Goal: Consume media (video, audio)

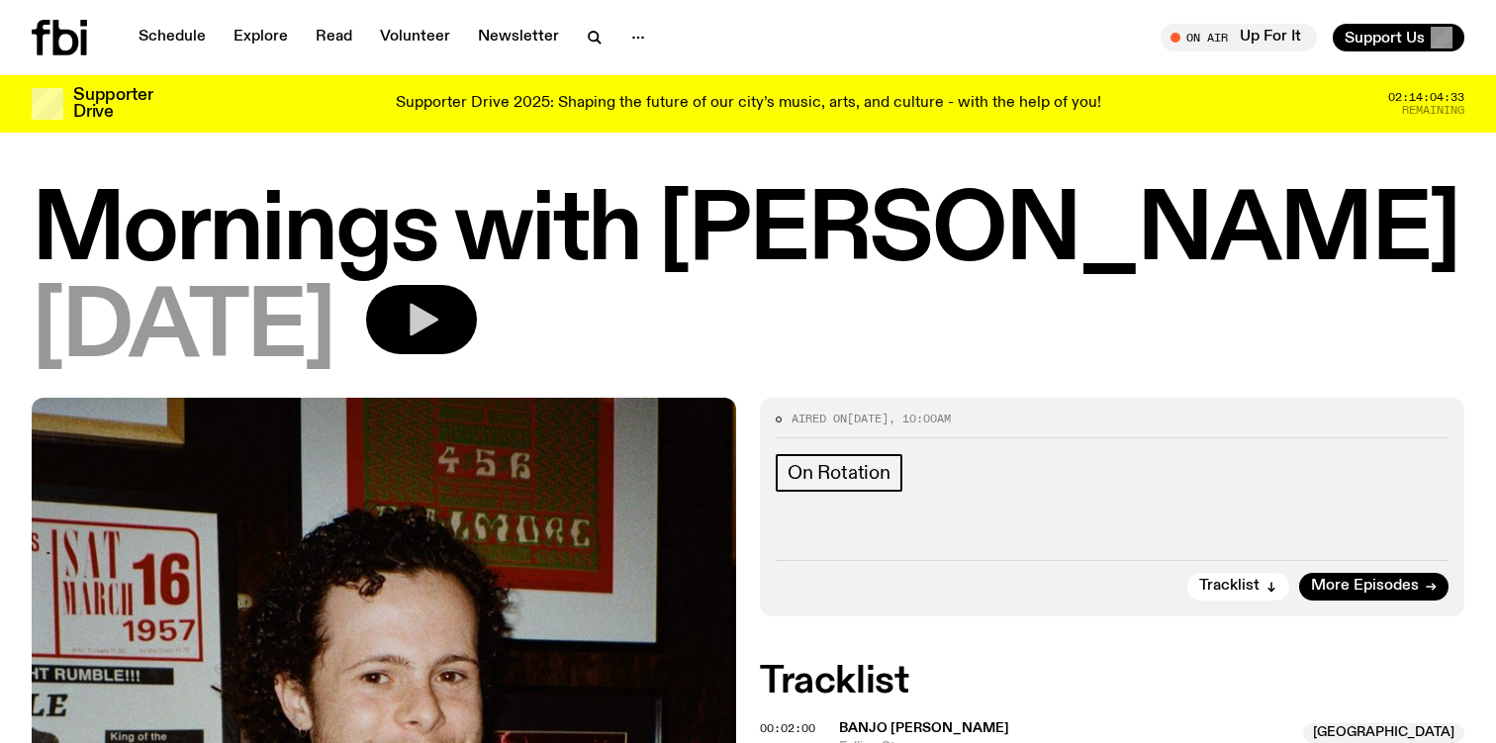
click at [441, 303] on icon "button" at bounding box center [422, 320] width 40 height 40
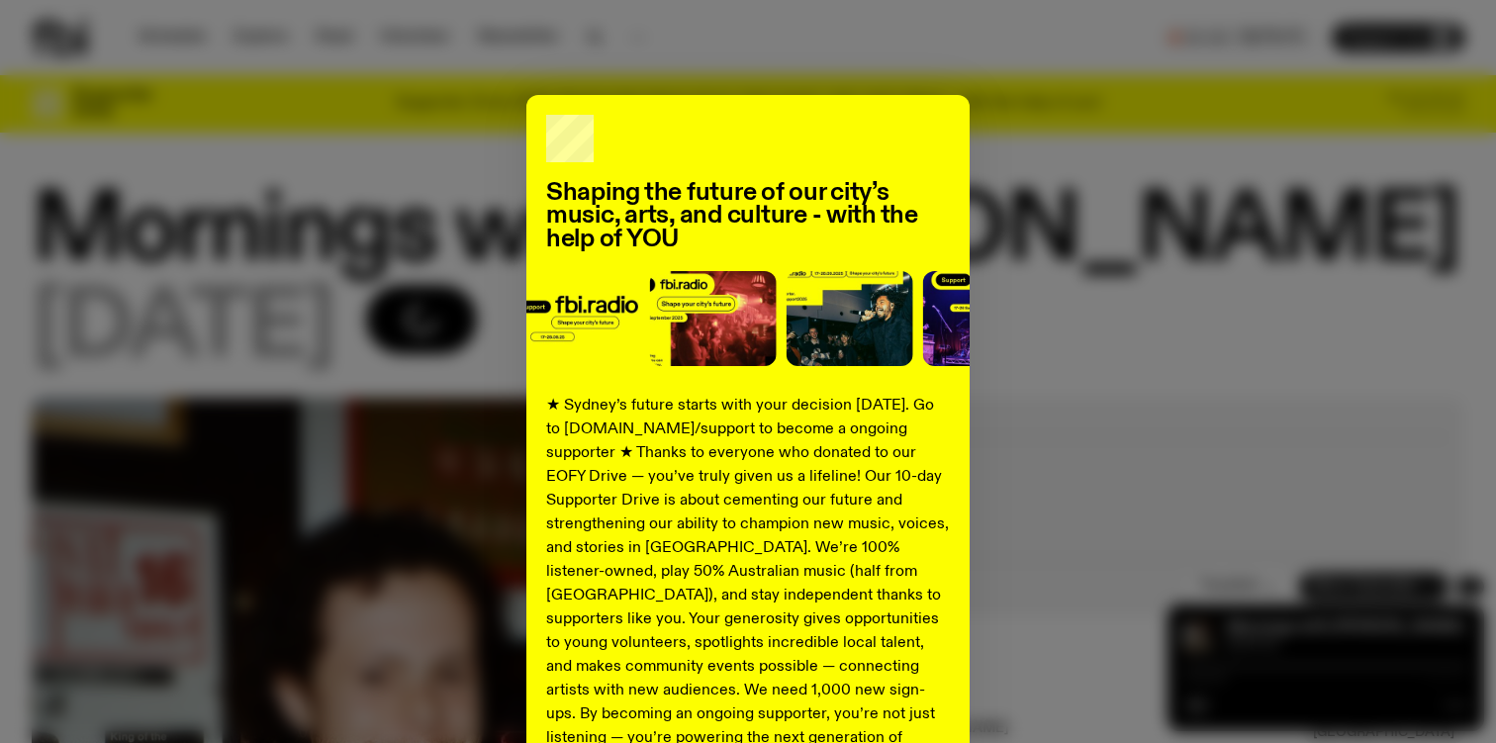
click at [1123, 197] on div "Shaping the future of our city’s music, arts, and culture - with the help of YO…" at bounding box center [748, 501] width 1433 height 813
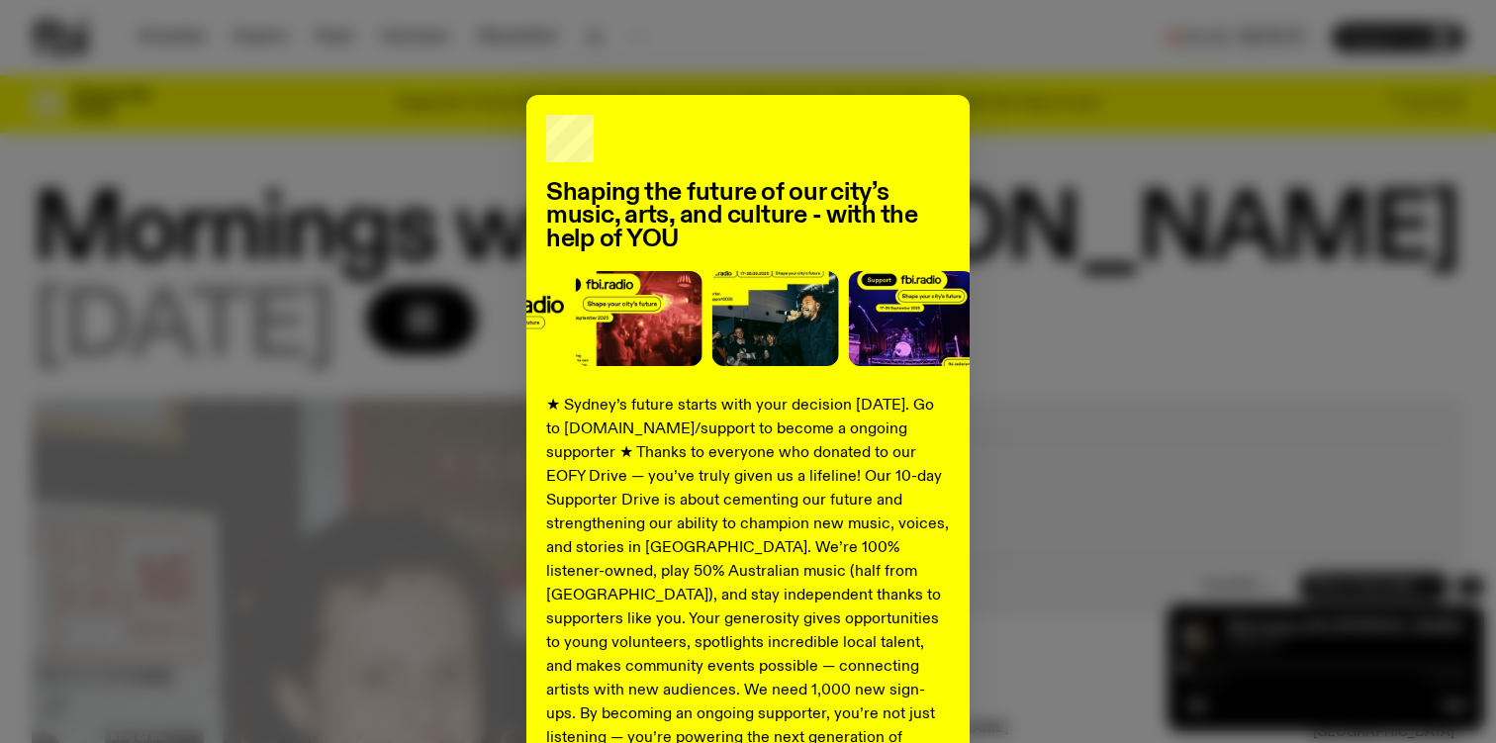
click at [1084, 378] on div "Shaping the future of our city’s music, arts, and culture - with the help of YO…" at bounding box center [748, 501] width 1433 height 813
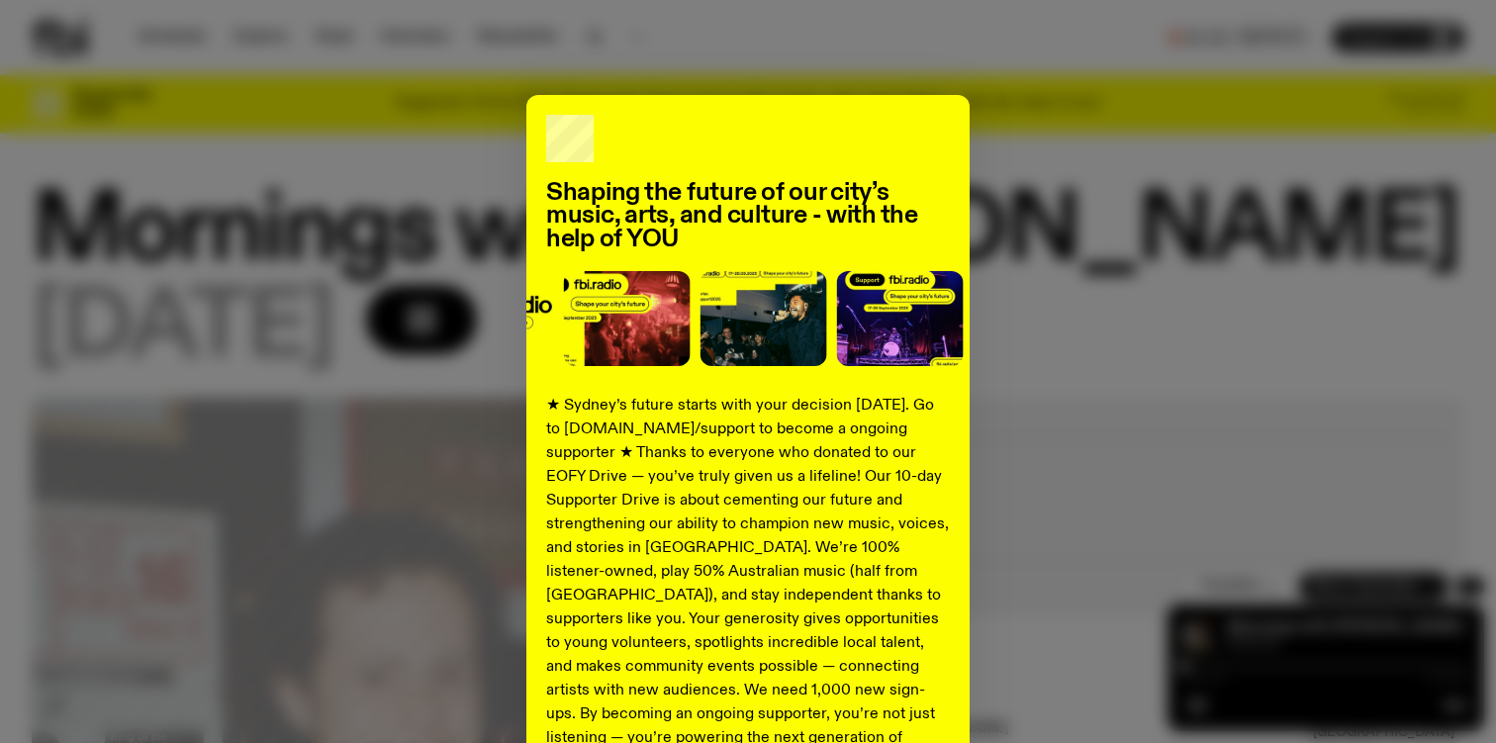
scroll to position [236, 0]
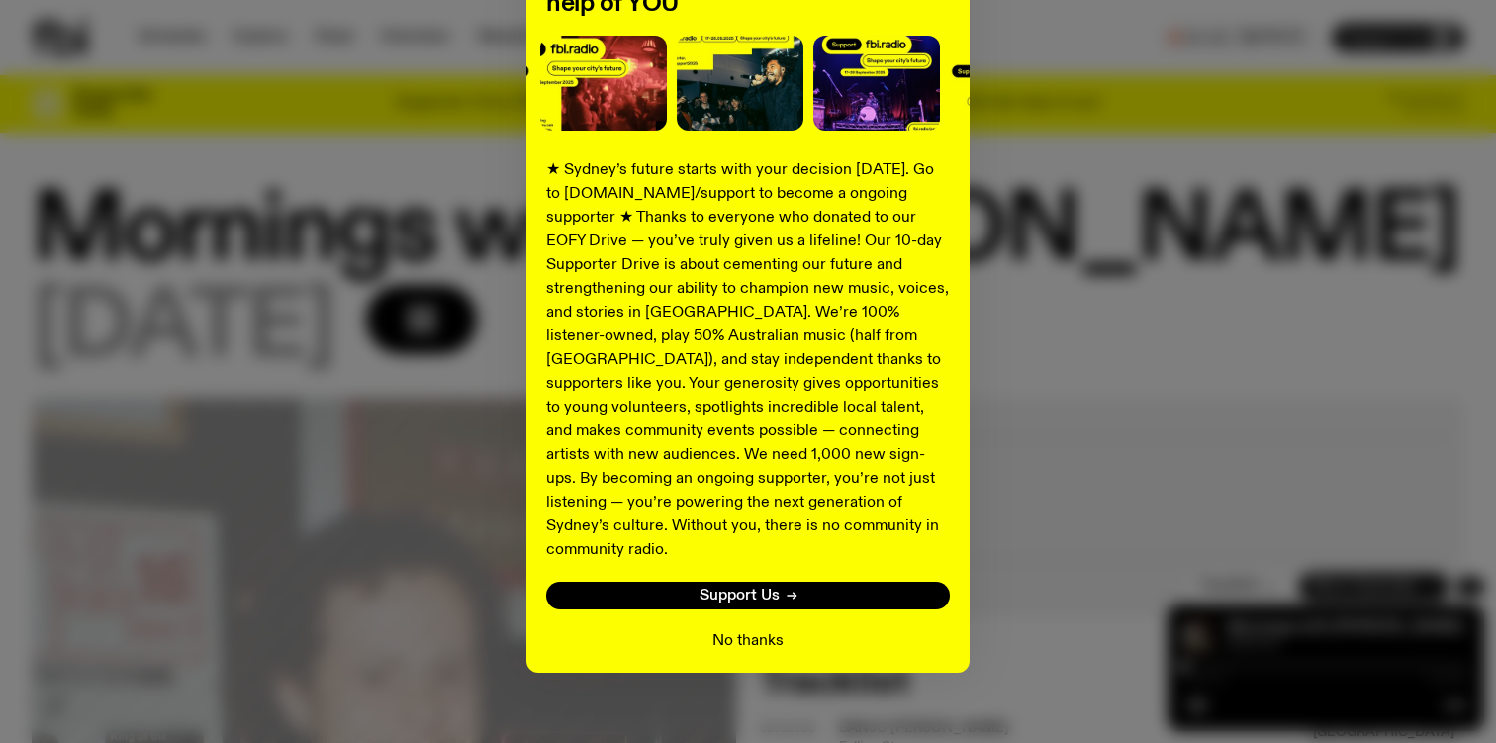
click at [760, 629] on button "No thanks" at bounding box center [747, 641] width 71 height 24
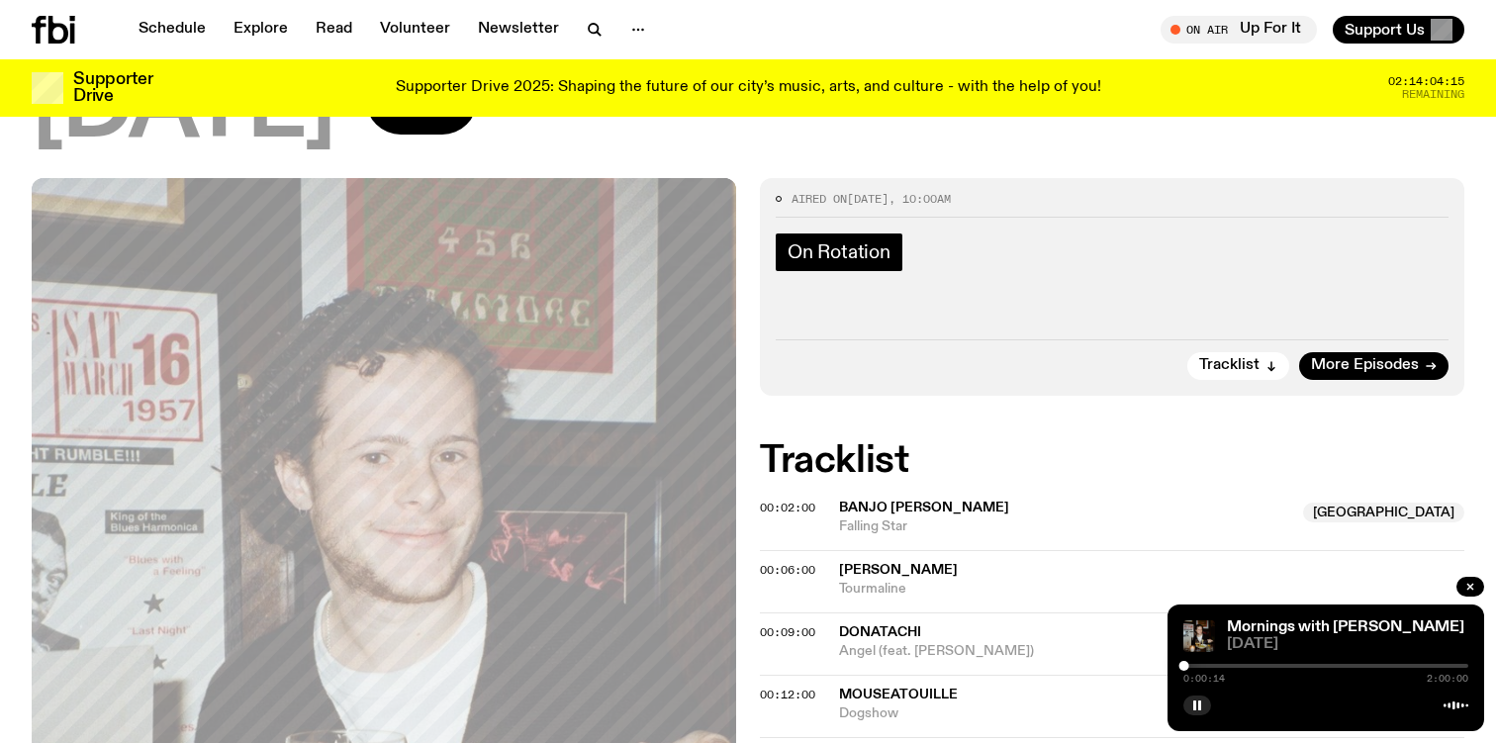
scroll to position [212, 0]
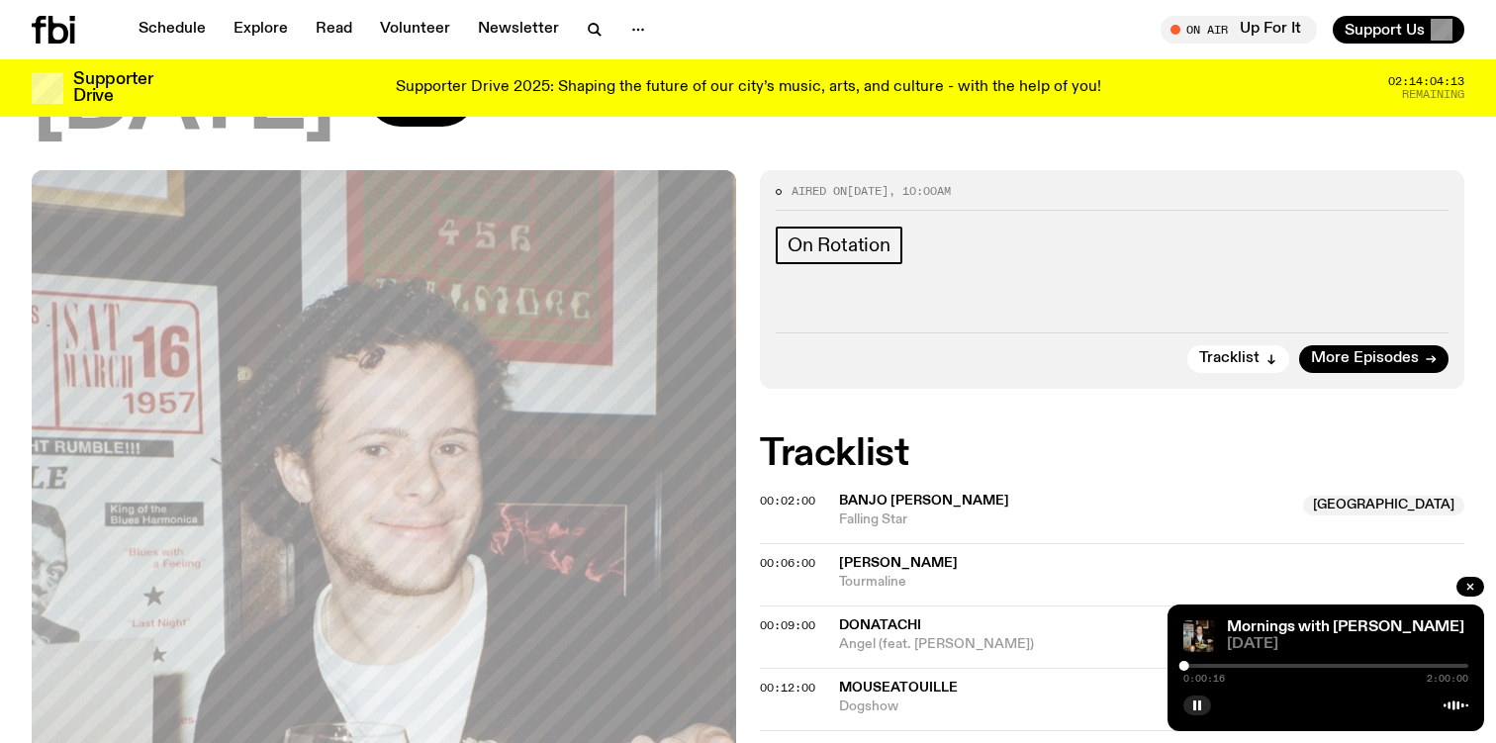
click at [1224, 664] on div at bounding box center [1326, 666] width 285 height 4
click at [1214, 664] on div at bounding box center [1081, 666] width 285 height 4
click at [1210, 665] on div at bounding box center [1210, 666] width 10 height 10
